Goal: Use online tool/utility: Utilize a website feature to perform a specific function

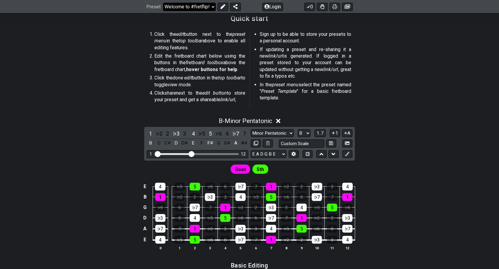
scroll to position [156, 0]
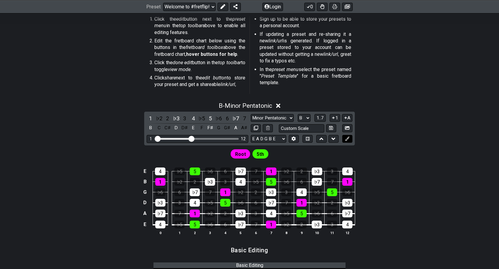
click at [347, 140] on icon at bounding box center [347, 139] width 4 height 4
click at [347, 139] on icon at bounding box center [347, 139] width 4 height 4
click at [279, 117] on select "Minor Pentatonic Root Minor Pentatonic Major Pentatonic Minor Blues Major Blues…" at bounding box center [272, 118] width 43 height 8
click at [251, 114] on select "Minor Pentatonic Root Minor Pentatonic Major Pentatonic Minor Blues Major Blues…" at bounding box center [272, 118] width 43 height 8
click at [284, 116] on select "Minor Pentatonic Root Minor Pentatonic Major Pentatonic Minor Blues Major Blues…" at bounding box center [272, 118] width 43 height 8
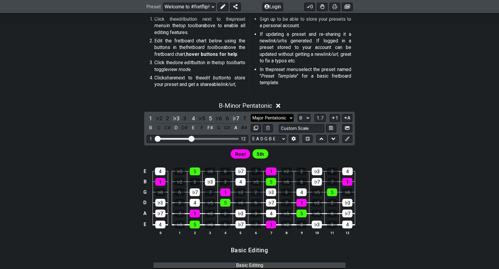
click at [251, 114] on select "Minor Pentatonic Root Minor Pentatonic Major Pentatonic Minor Blues Major Blues…" at bounding box center [272, 118] width 43 height 8
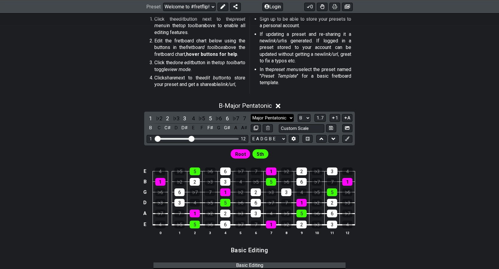
click at [277, 118] on select "Minor Pentatonic Root Minor Pentatonic Major Pentatonic Minor Blues Major Blues…" at bounding box center [272, 118] width 43 height 8
select select "Minor Pentatonic"
click at [251, 114] on select "Minor Pentatonic Root Minor Pentatonic Major Pentatonic Minor Blues Major Blues…" at bounding box center [272, 118] width 43 height 8
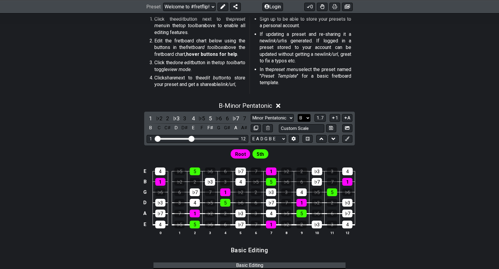
click at [307, 118] on select "A♭ A A♯ B♭ B C C♯ D♭ D D♯ E♭ E F F♯ G♭ G G♯" at bounding box center [304, 118] width 13 height 8
select select "G"
click at [298, 114] on select "A♭ A A♯ B♭ B C C♯ D♭ D D♯ E♭ E F F♯ G♭ G G♯" at bounding box center [304, 118] width 13 height 8
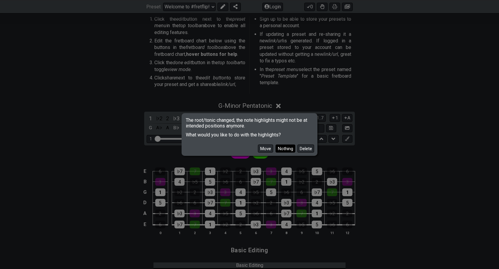
click at [281, 147] on button "Nothing" at bounding box center [285, 149] width 20 height 8
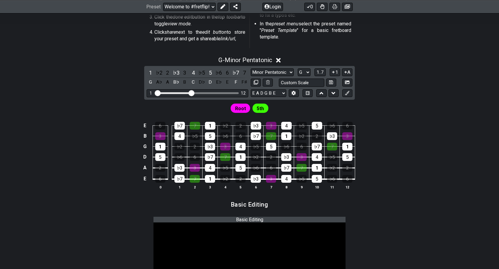
scroll to position [195, 0]
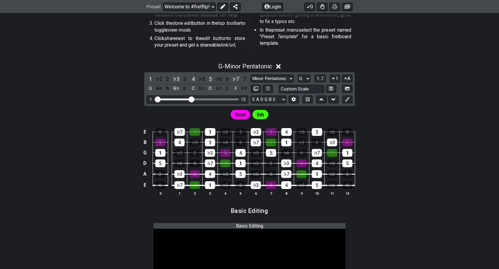
click at [279, 67] on icon at bounding box center [278, 67] width 4 height 4
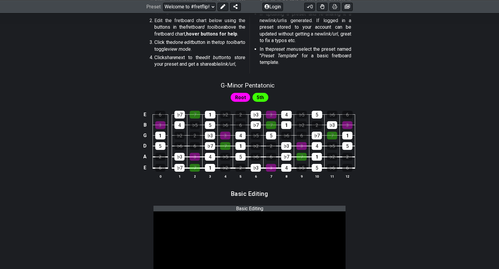
scroll to position [176, 0]
click at [243, 96] on span "Root" at bounding box center [240, 98] width 11 height 9
click at [260, 97] on span "5th" at bounding box center [260, 98] width 7 height 9
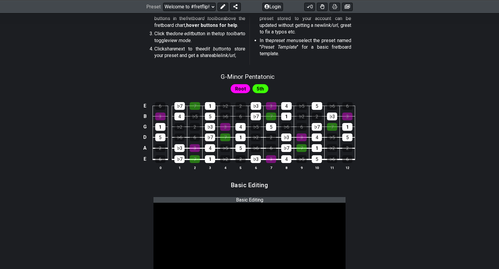
scroll to position [186, 0]
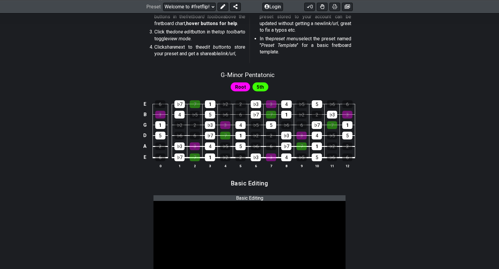
click at [238, 181] on h3 "Basic Editing" at bounding box center [249, 183] width 37 height 7
click at [240, 185] on h3 "Basic Editing" at bounding box center [249, 183] width 37 height 7
click at [243, 74] on span "G - Minor Pentatonic" at bounding box center [248, 74] width 54 height 7
select select "G"
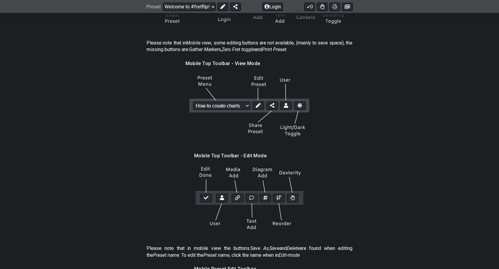
scroll to position [730, 0]
